Goal: Find specific page/section

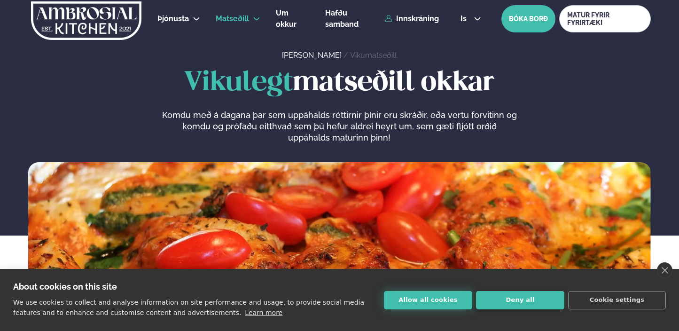
click at [434, 301] on button "Allow all cookies" at bounding box center [428, 300] width 88 height 18
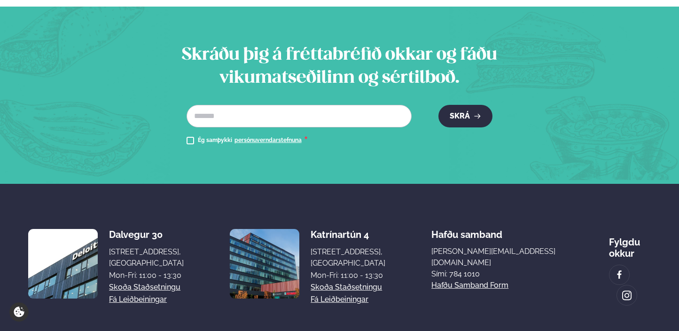
scroll to position [1082, 0]
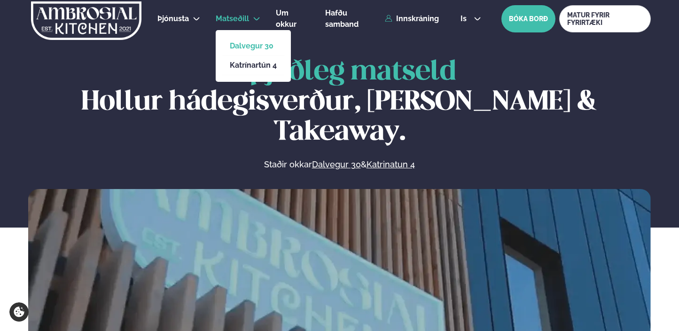
click at [242, 44] on link "Dalvegur 30" at bounding box center [253, 46] width 47 height 8
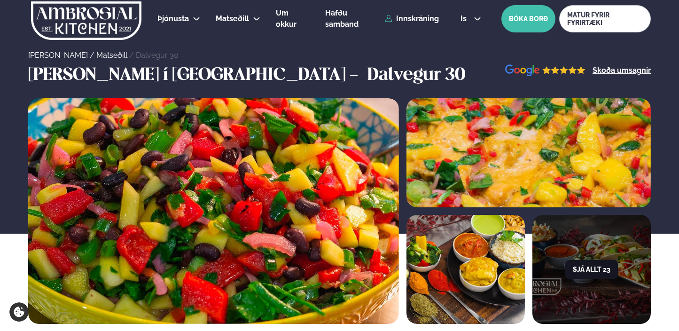
click at [581, 266] on button "Sjá allt 23" at bounding box center [591, 269] width 53 height 19
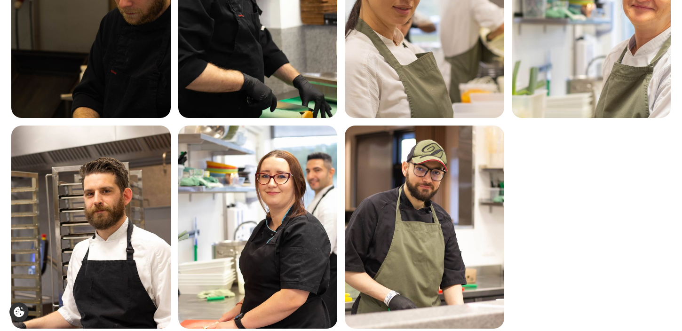
scroll to position [982, 0]
